Goal: Task Accomplishment & Management: Manage account settings

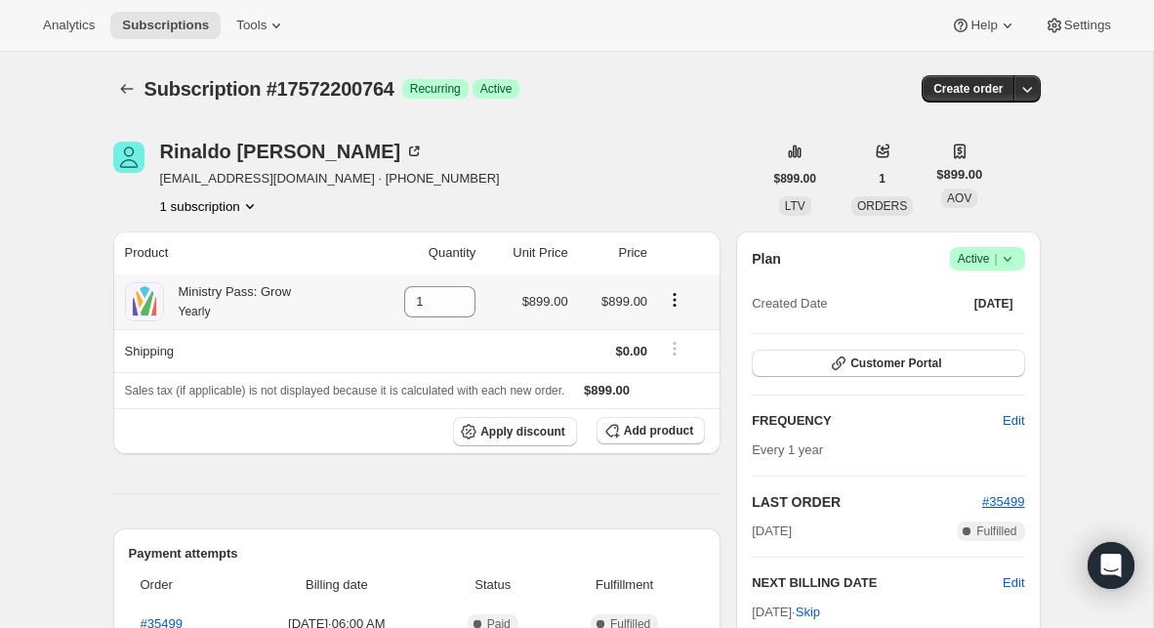
scroll to position [119, 0]
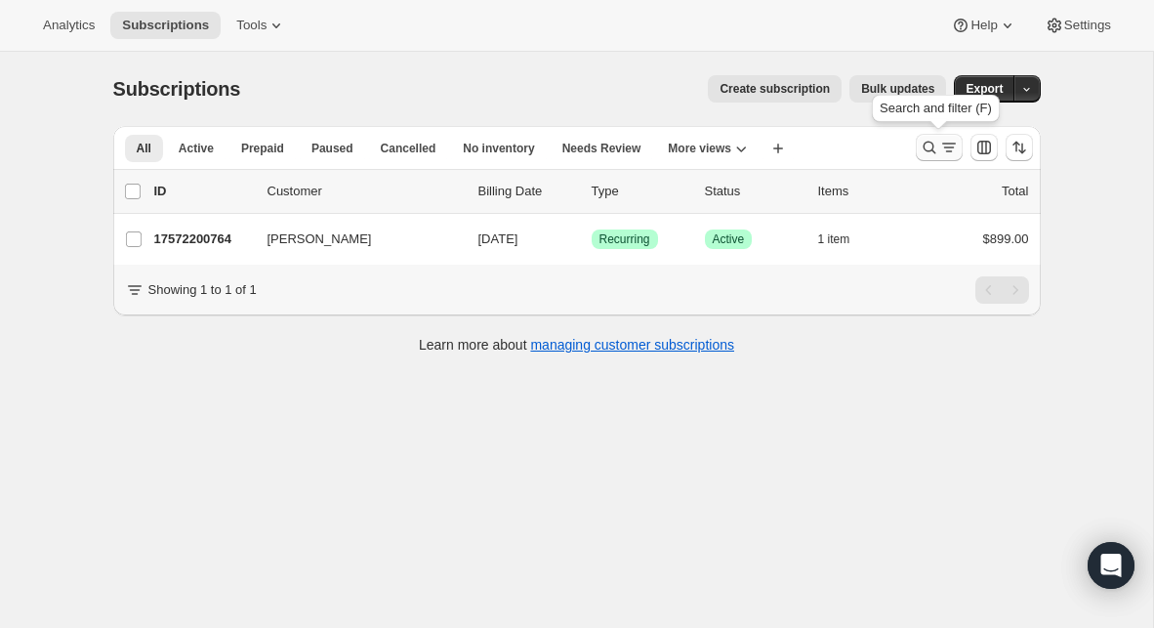
click at [934, 143] on icon "Search and filter results" at bounding box center [930, 148] width 20 height 20
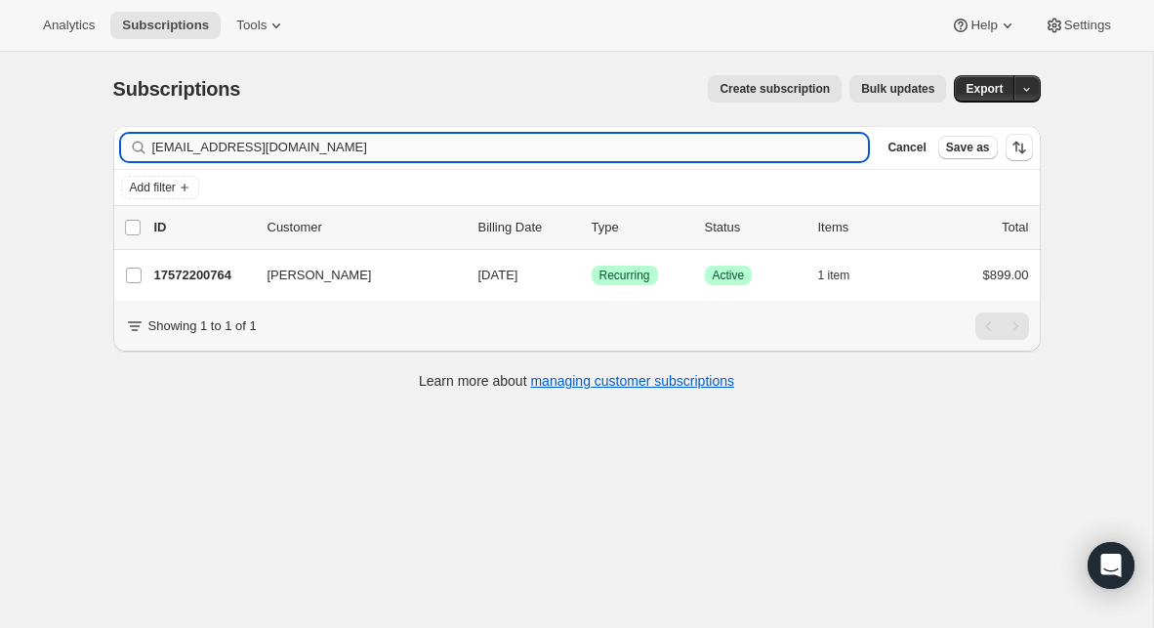
click at [417, 144] on input "[EMAIL_ADDRESS][DOMAIN_NAME]" at bounding box center [510, 147] width 716 height 27
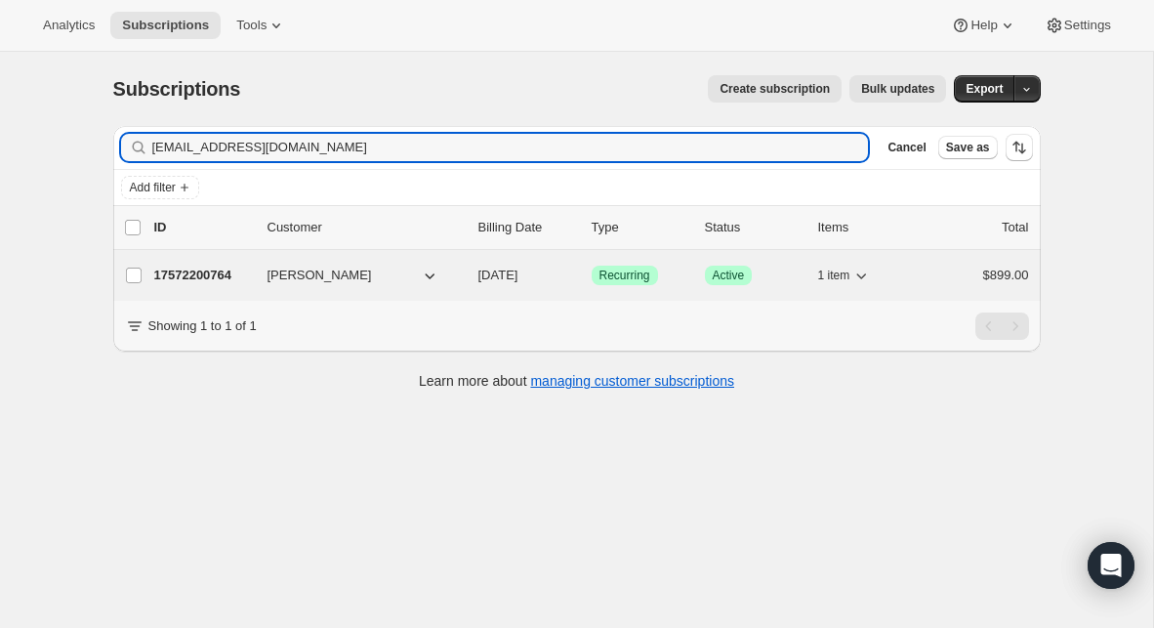
click at [208, 277] on p "17572200764" at bounding box center [203, 276] width 98 height 20
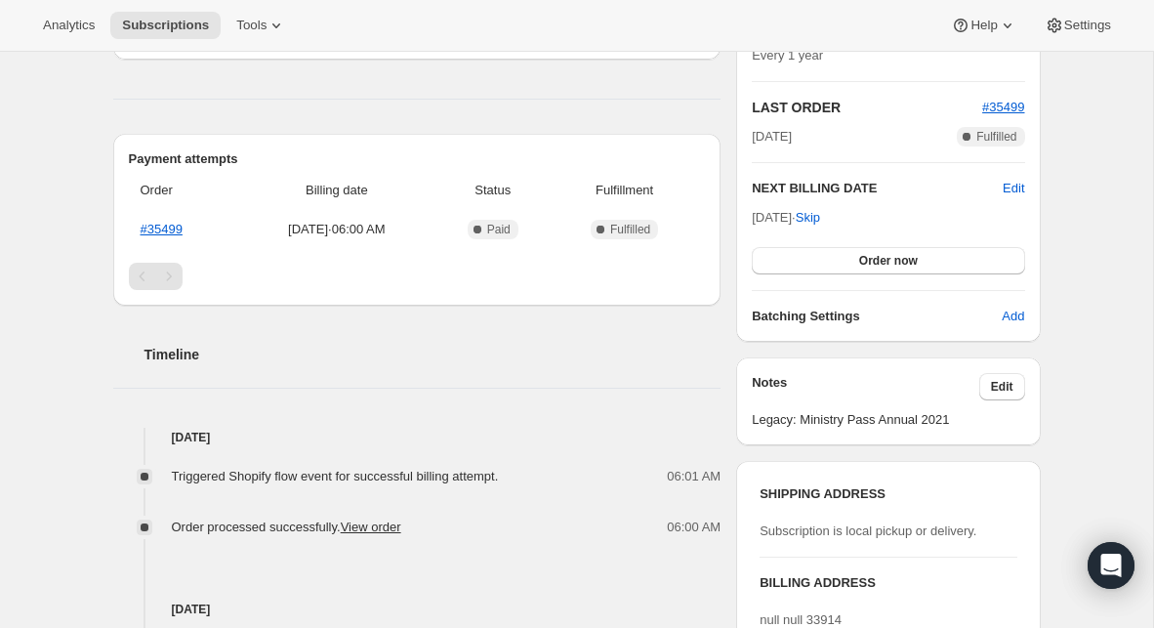
scroll to position [411, 0]
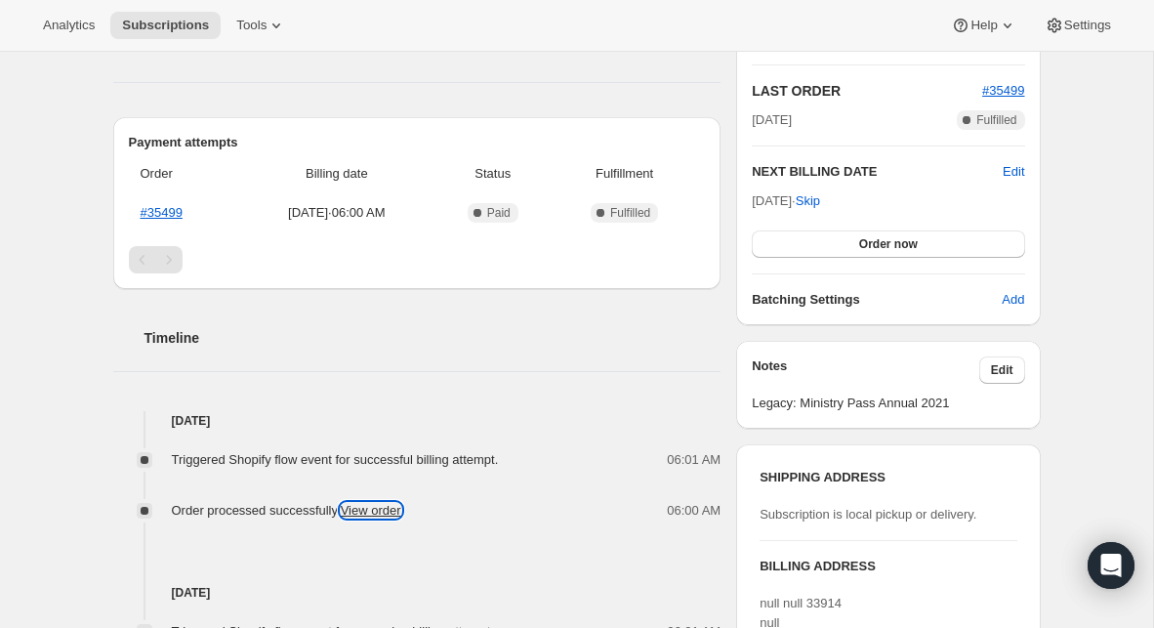
click at [398, 509] on link "View order" at bounding box center [371, 510] width 61 height 15
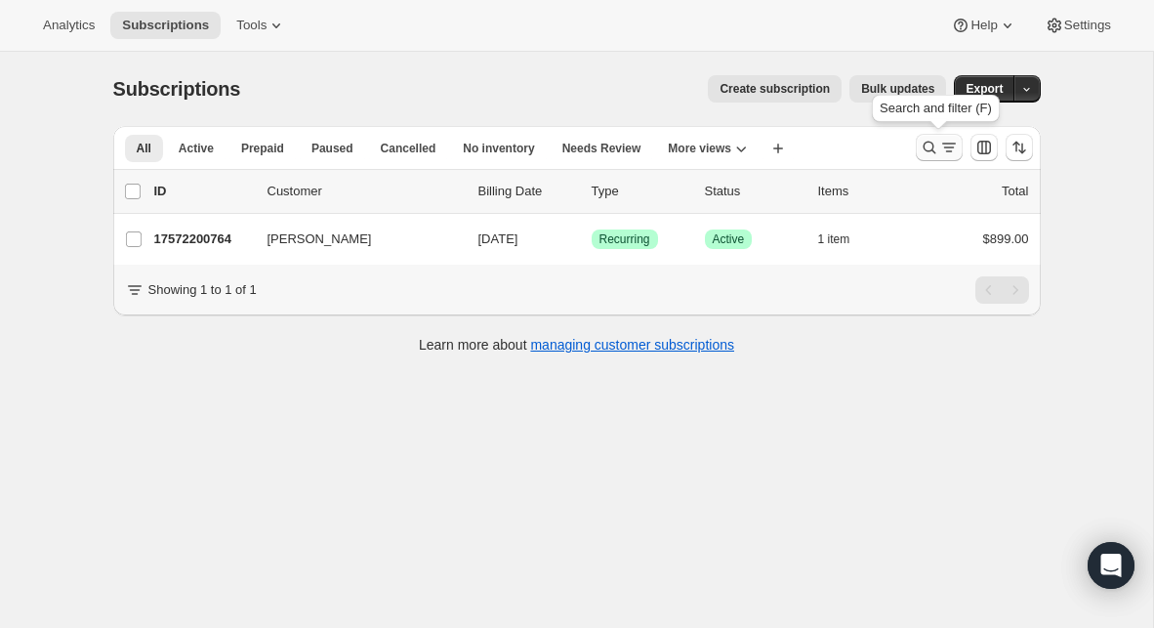
click at [927, 157] on button "Search and filter results" at bounding box center [939, 147] width 47 height 27
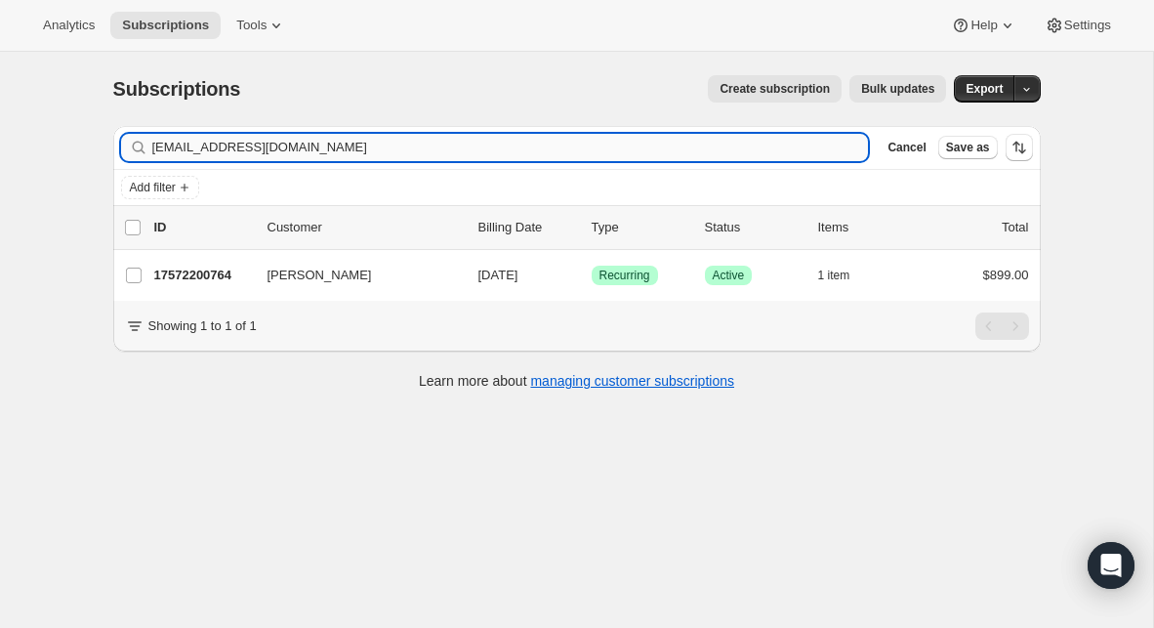
click at [398, 153] on input "[EMAIL_ADDRESS][DOMAIN_NAME]" at bounding box center [510, 147] width 716 height 27
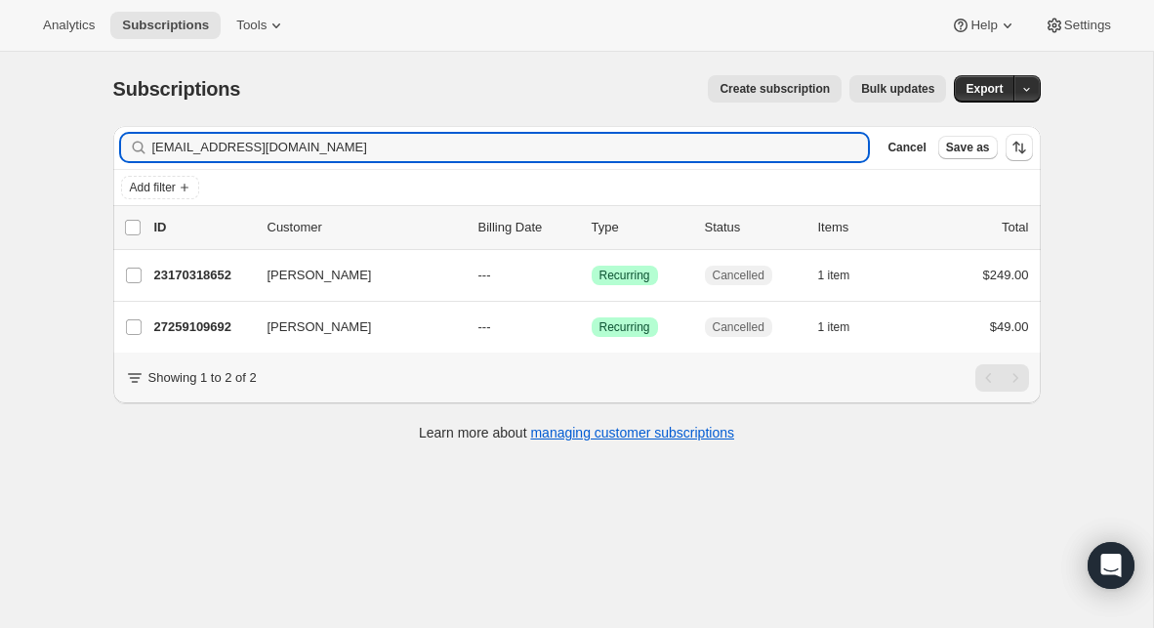
type input "[EMAIL_ADDRESS][DOMAIN_NAME]"
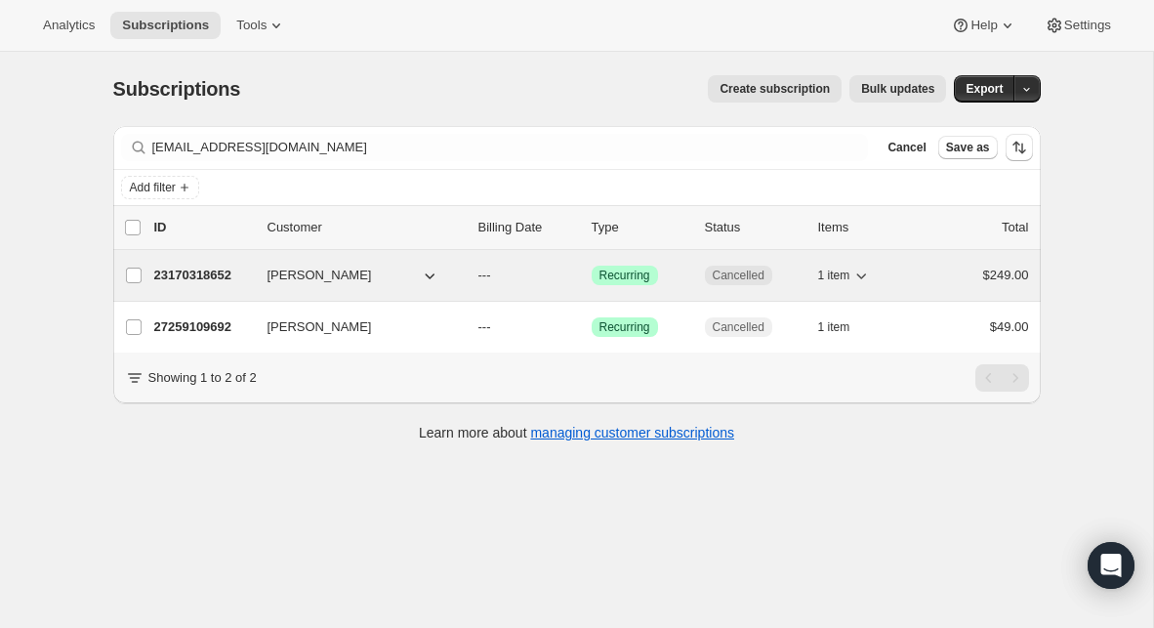
click at [210, 281] on p "23170318652" at bounding box center [203, 276] width 98 height 20
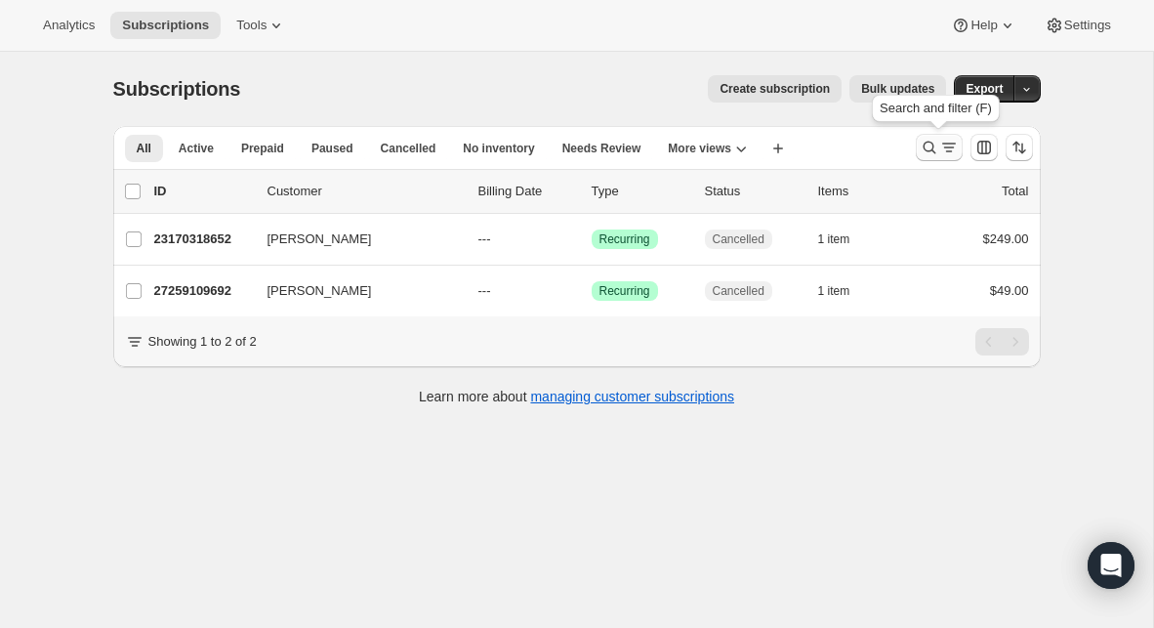
click at [922, 152] on icon "Search and filter results" at bounding box center [930, 148] width 20 height 20
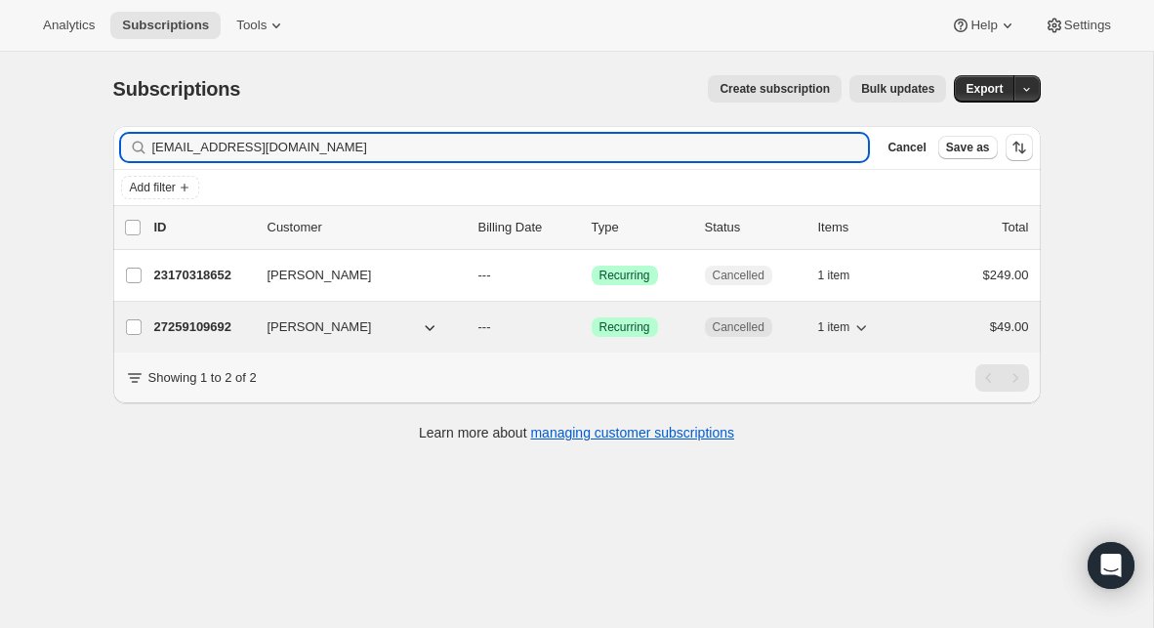
click at [308, 319] on span "[PERSON_NAME]" at bounding box center [319, 327] width 104 height 20
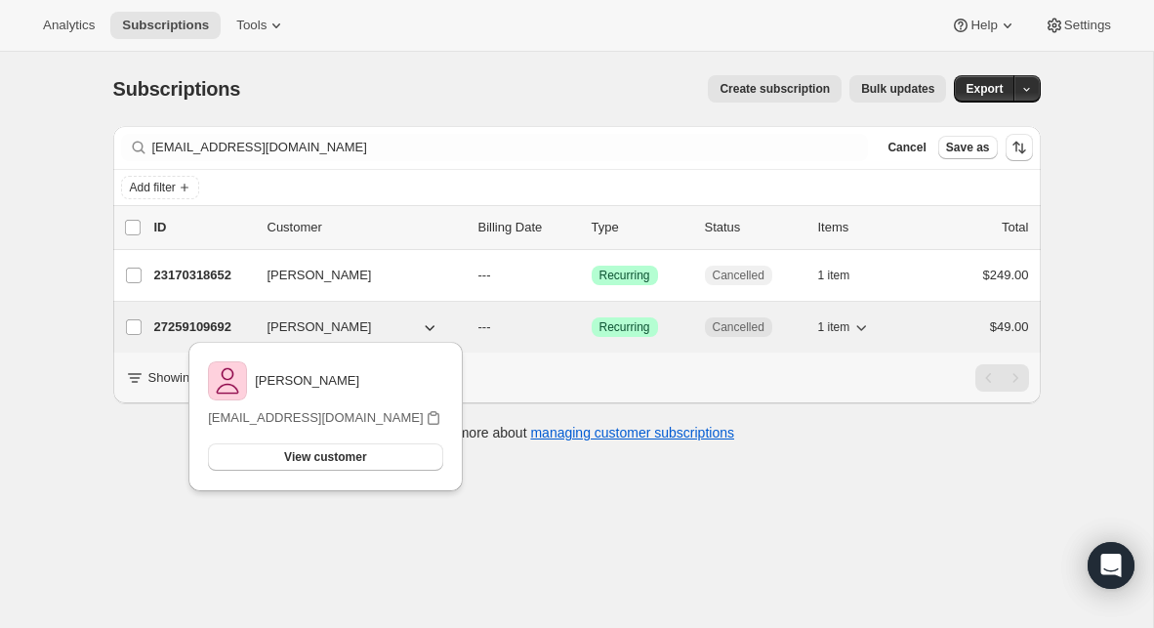
click at [206, 322] on p "27259109692" at bounding box center [203, 327] width 98 height 20
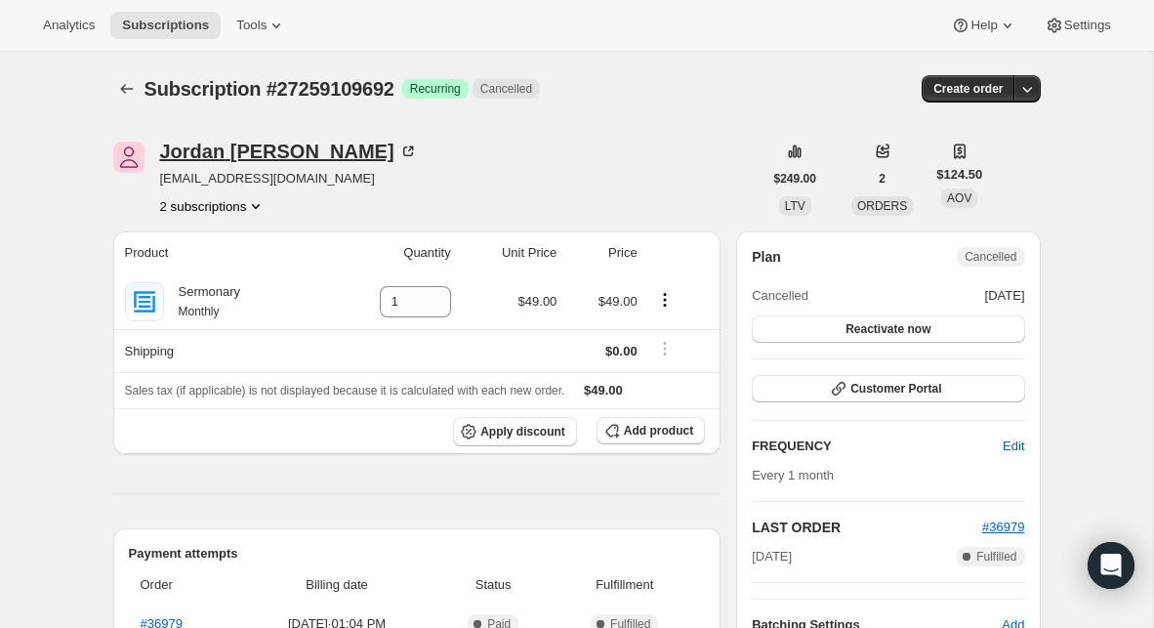
click at [258, 154] on div "[PERSON_NAME]" at bounding box center [289, 152] width 258 height 20
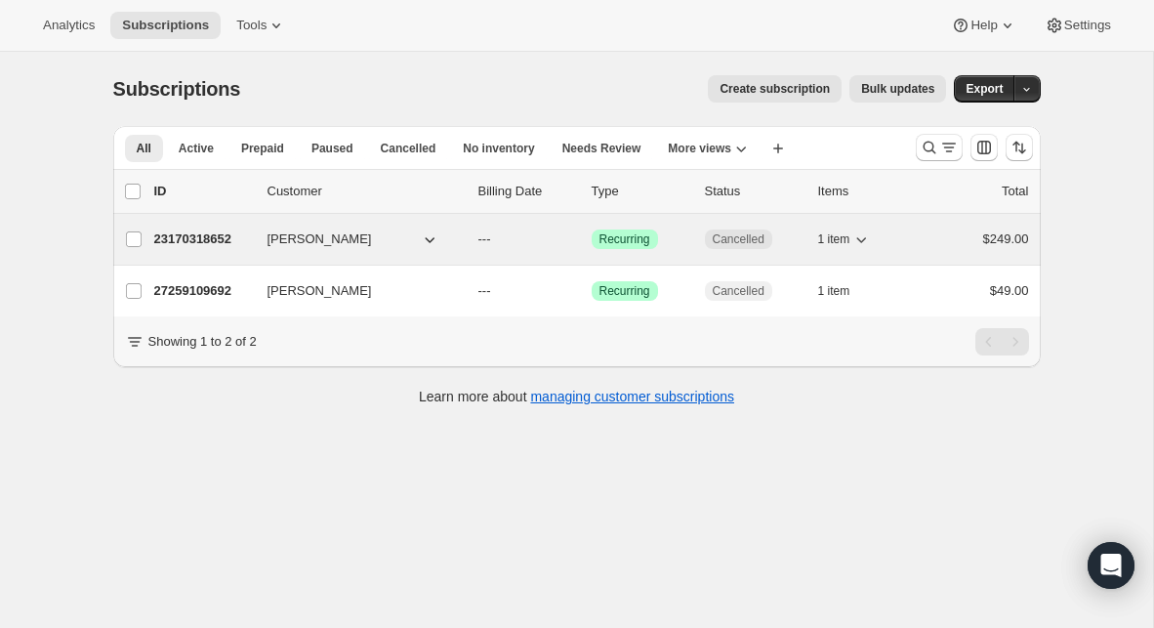
click at [219, 242] on p "23170318652" at bounding box center [203, 239] width 98 height 20
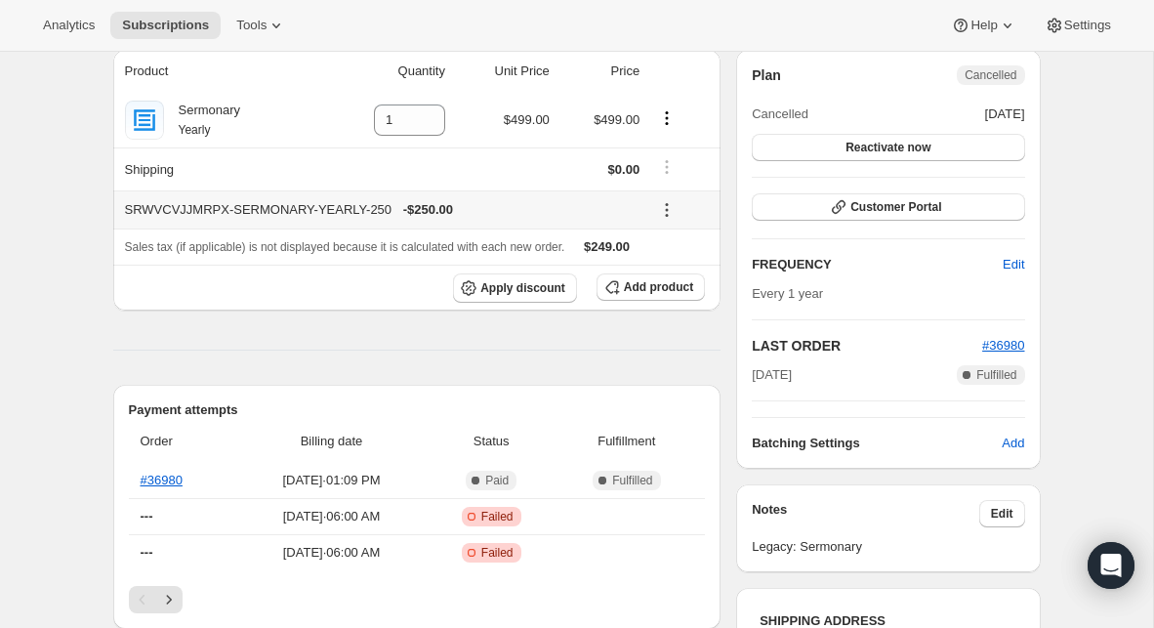
scroll to position [143, 0]
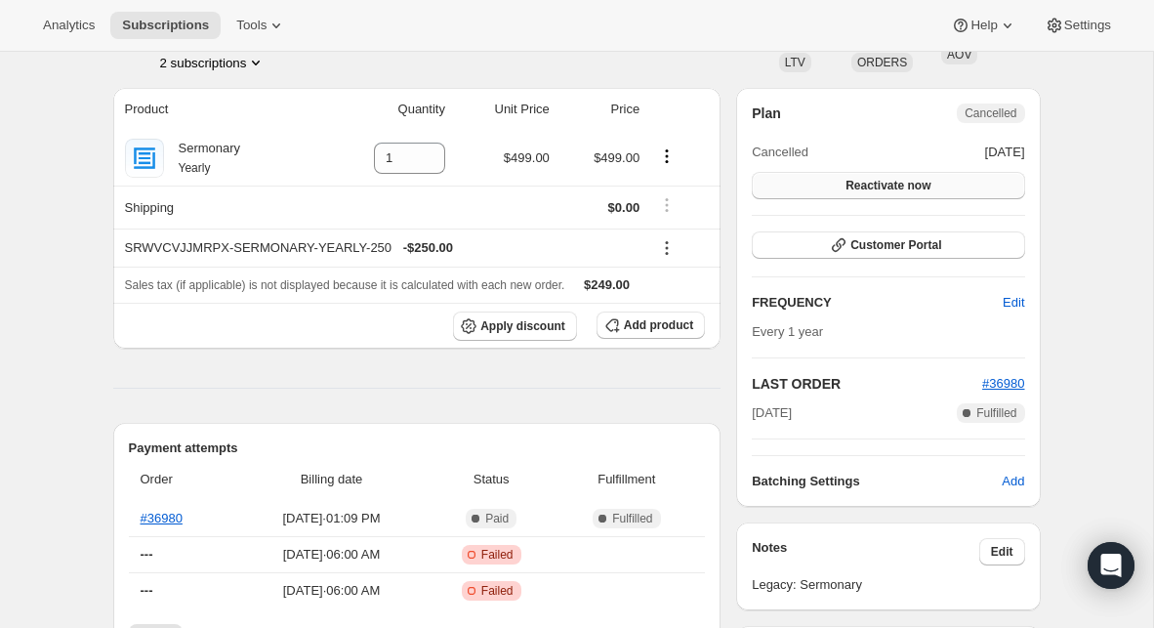
click at [891, 184] on span "Reactivate now" at bounding box center [887, 186] width 85 height 16
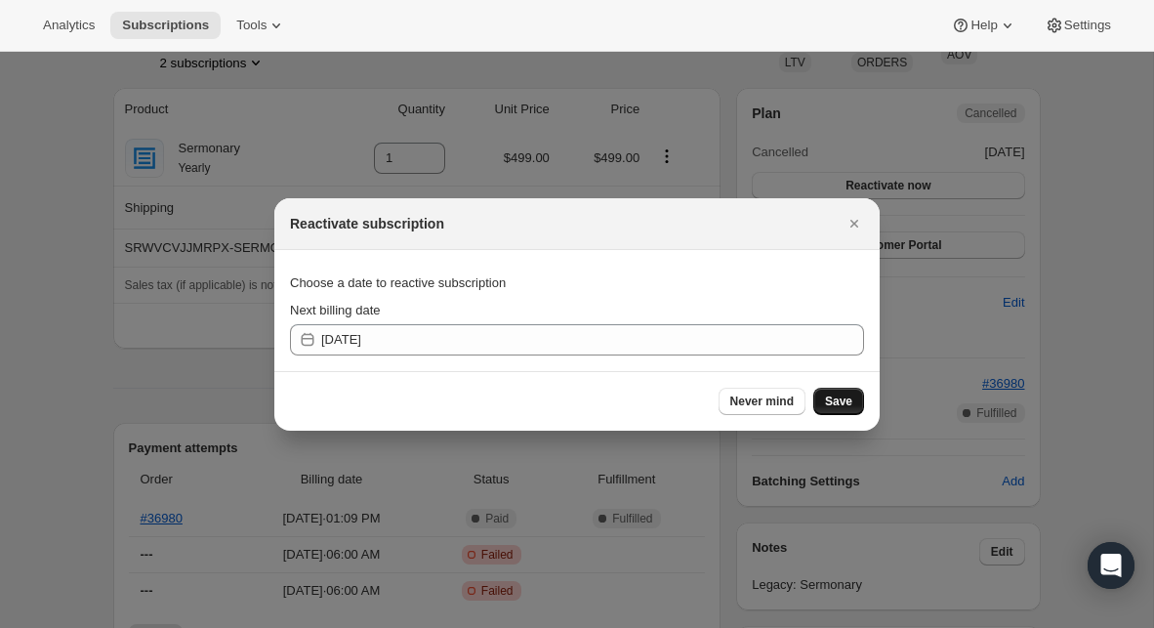
click at [834, 398] on span "Save" at bounding box center [838, 401] width 27 height 16
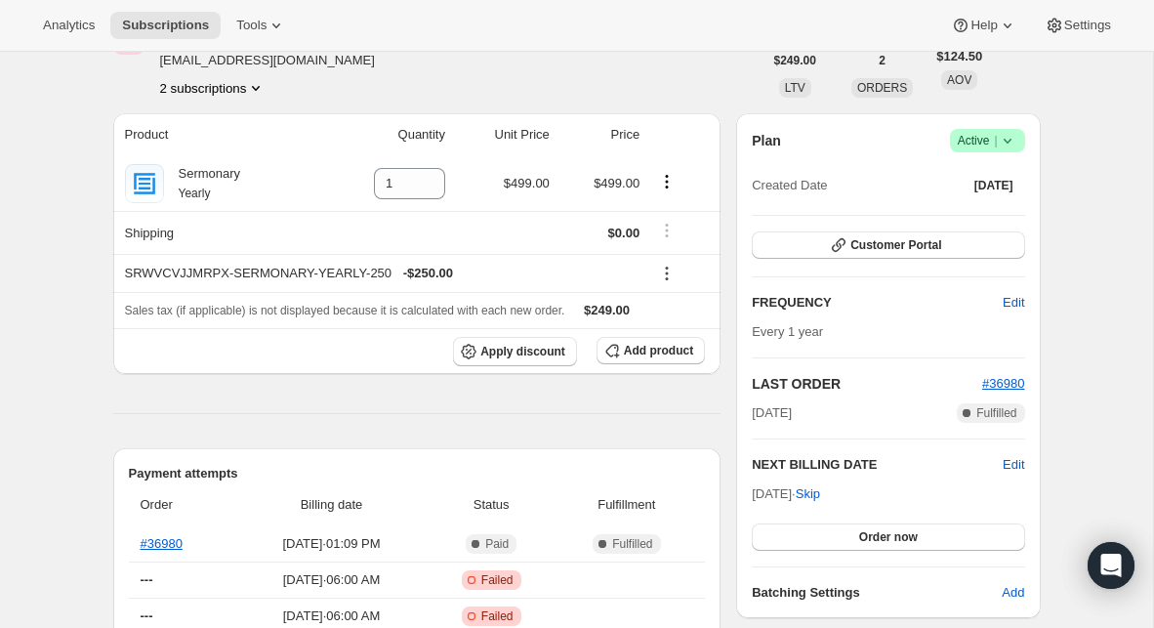
scroll to position [219, 0]
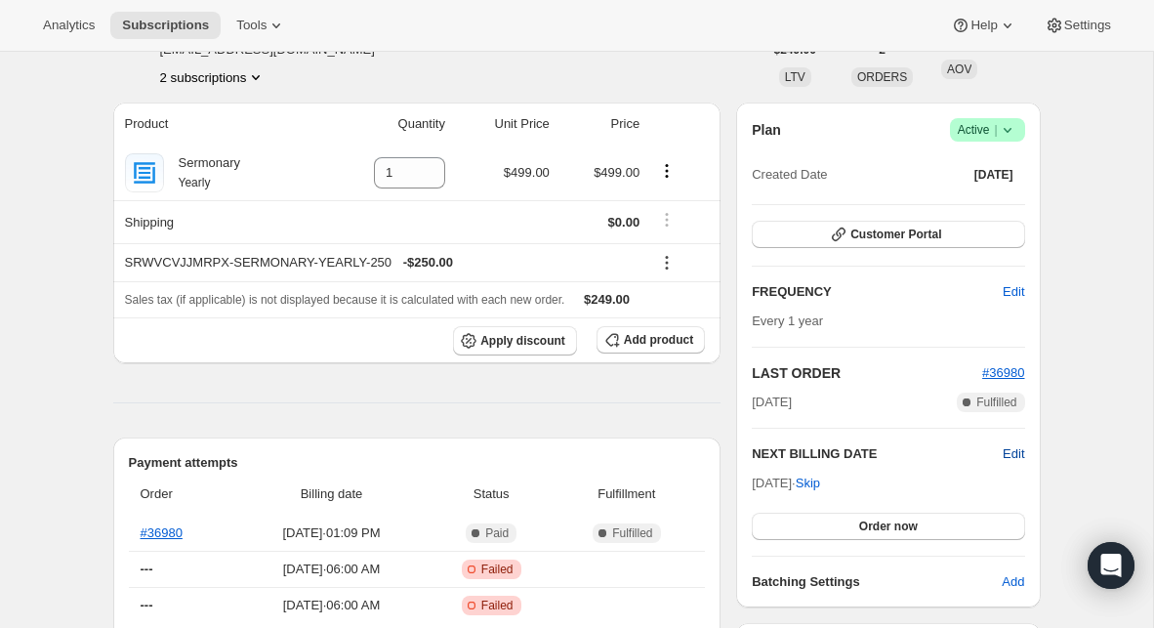
click at [1008, 454] on span "Edit" at bounding box center [1012, 454] width 21 height 20
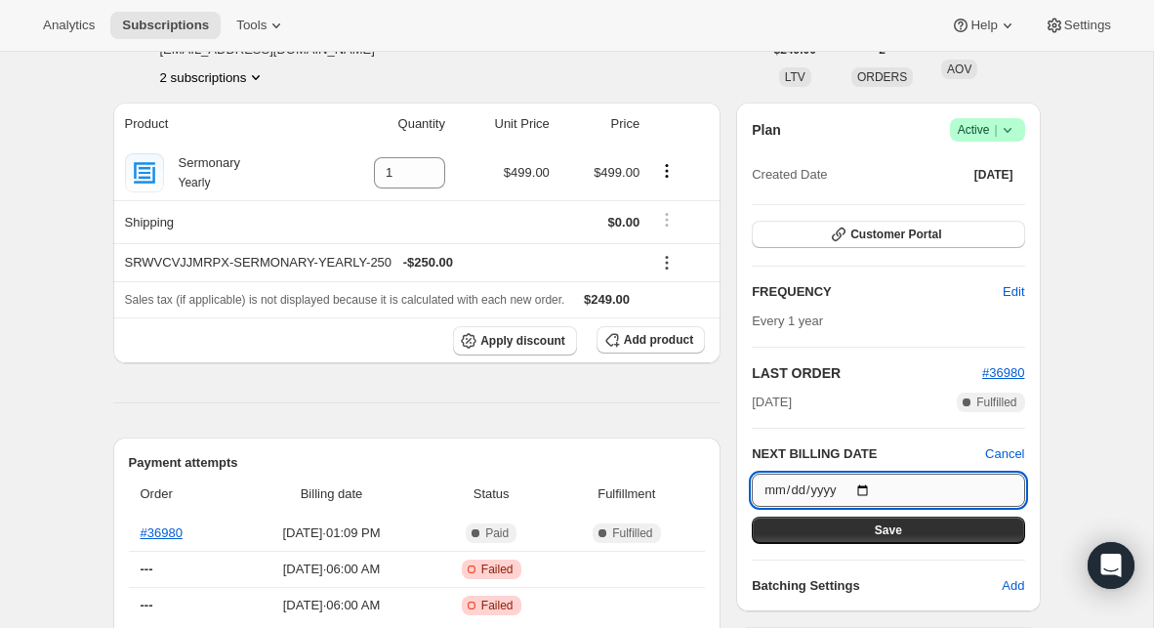
click at [866, 487] on input "[DATE]" at bounding box center [888, 489] width 272 height 33
type input "[DATE]"
click at [882, 539] on button "Save" at bounding box center [888, 529] width 272 height 27
